Goal: Register for event/course

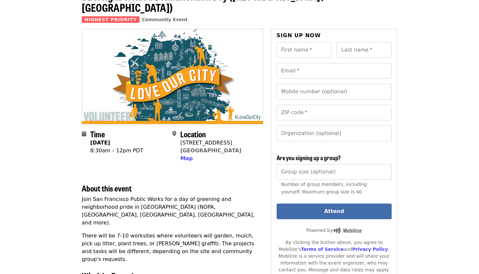
scroll to position [46, 0]
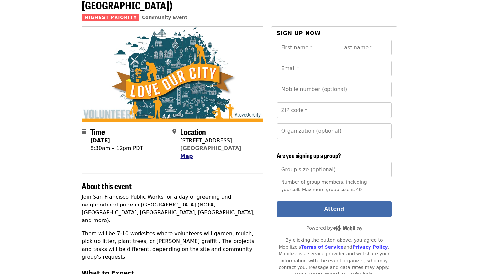
click at [186, 153] on span "Map" at bounding box center [186, 156] width 12 height 6
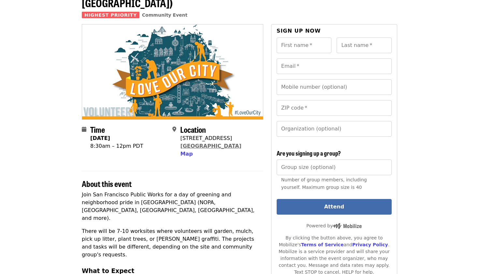
scroll to position [49, 0]
click at [323, 159] on input "Group size (optional)" at bounding box center [334, 167] width 115 height 16
click at [384, 159] on input "*" at bounding box center [334, 167] width 115 height 16
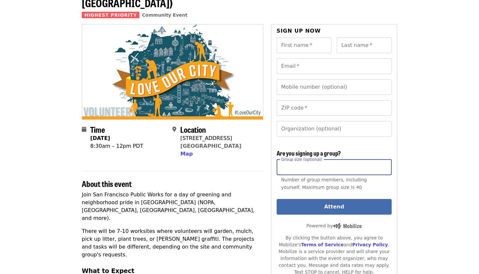
click at [384, 159] on input "*" at bounding box center [334, 167] width 115 height 16
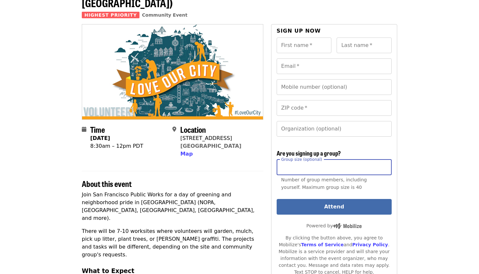
click at [384, 159] on input "*" at bounding box center [334, 167] width 115 height 16
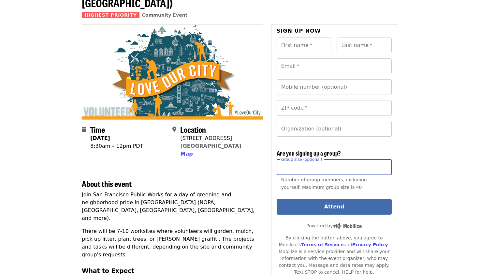
click at [384, 159] on input "**" at bounding box center [334, 167] width 115 height 16
click at [350, 159] on input "**" at bounding box center [334, 167] width 115 height 16
click at [349, 159] on input "**" at bounding box center [334, 167] width 115 height 16
type input "*"
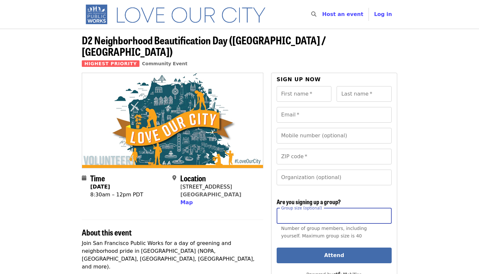
scroll to position [0, 0]
drag, startPoint x: 164, startPoint y: 50, endPoint x: 180, endPoint y: 44, distance: 17.4
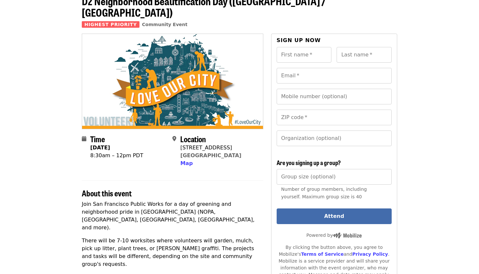
scroll to position [40, 0]
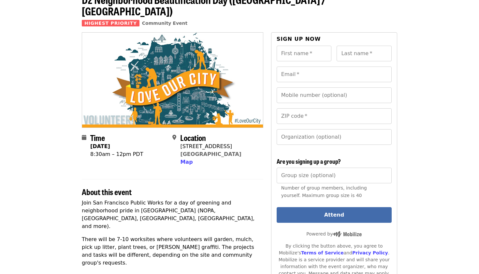
click at [108, 143] on strong "[DATE]" at bounding box center [100, 146] width 20 height 6
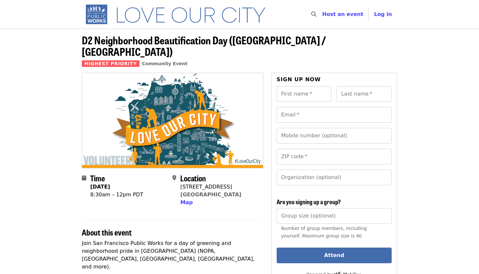
scroll to position [0, 0]
